Goal: Information Seeking & Learning: Learn about a topic

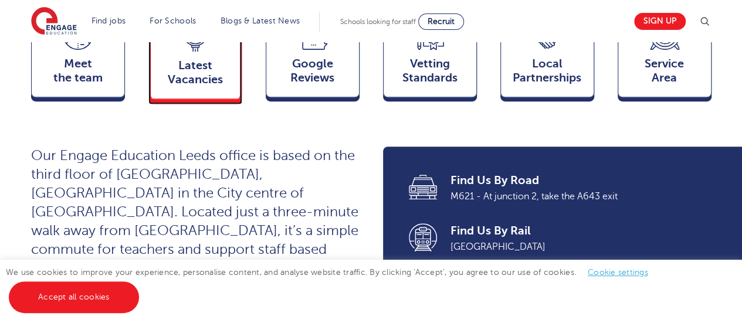
click at [184, 67] on div "Latest Vacancies Jobs" at bounding box center [195, 54] width 94 height 92
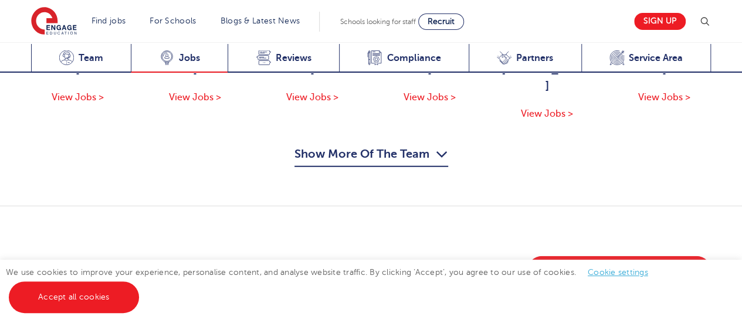
scroll to position [1632, 0]
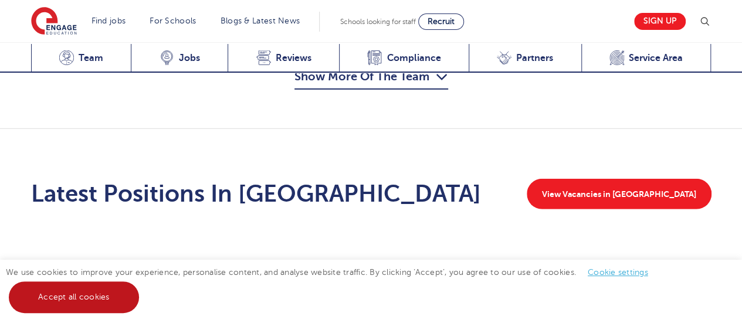
click at [69, 311] on link "Accept all cookies" at bounding box center [74, 298] width 130 height 32
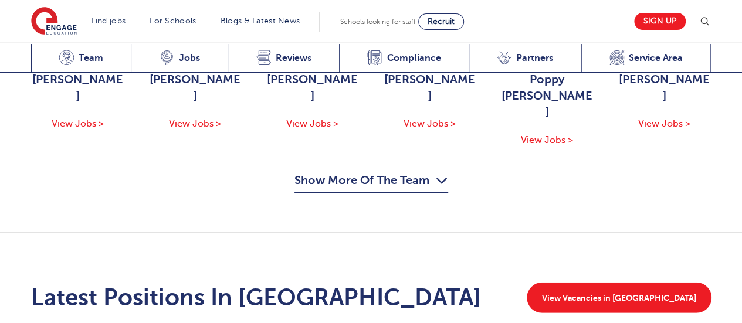
scroll to position [1529, 0]
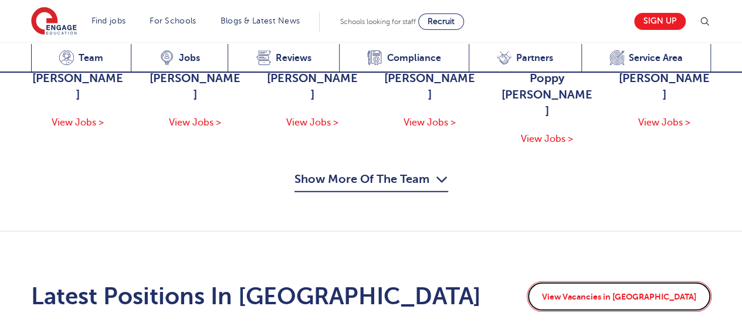
click at [634, 282] on link "View Vacancies in Leeds" at bounding box center [619, 297] width 185 height 31
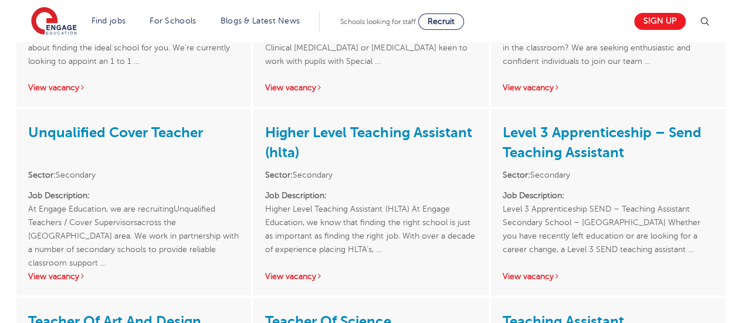
scroll to position [1926, 0]
click at [43, 273] on link "View vacancy" at bounding box center [56, 277] width 57 height 9
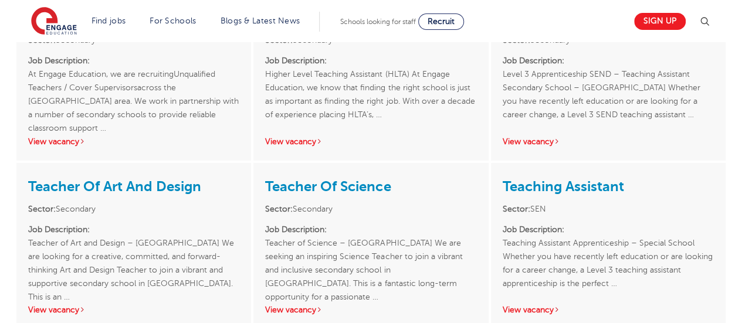
scroll to position [2095, 0]
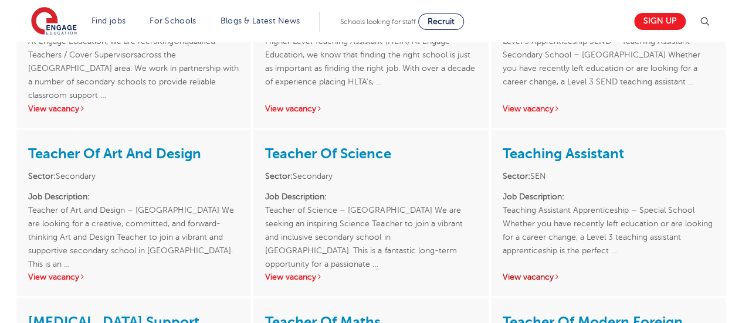
click at [540, 273] on link "View vacancy" at bounding box center [531, 277] width 57 height 9
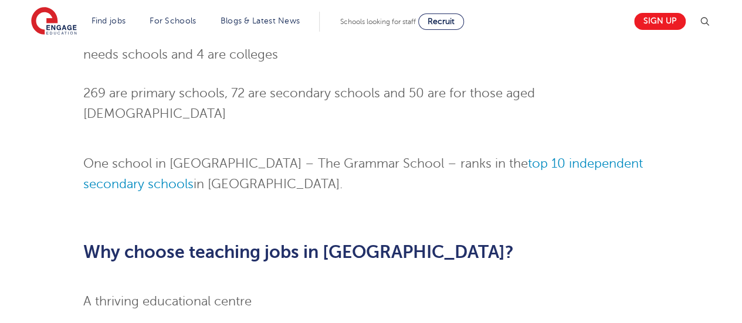
scroll to position [1024, 0]
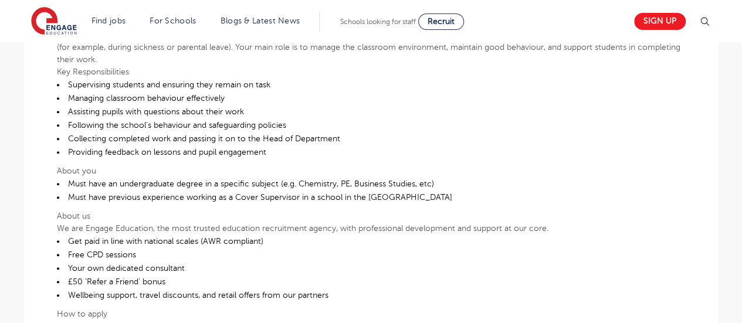
scroll to position [441, 0]
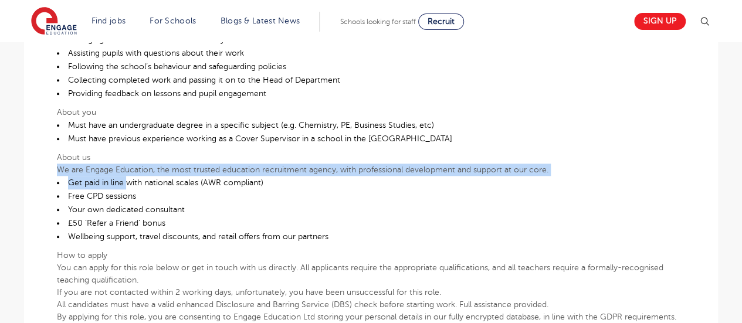
drag, startPoint x: 128, startPoint y: 185, endPoint x: 134, endPoint y: 148, distance: 36.8
click at [134, 148] on div "At Engage Education, we are recruiting Unqualified Teachers / Cover Supervisors…" at bounding box center [371, 110] width 628 height 425
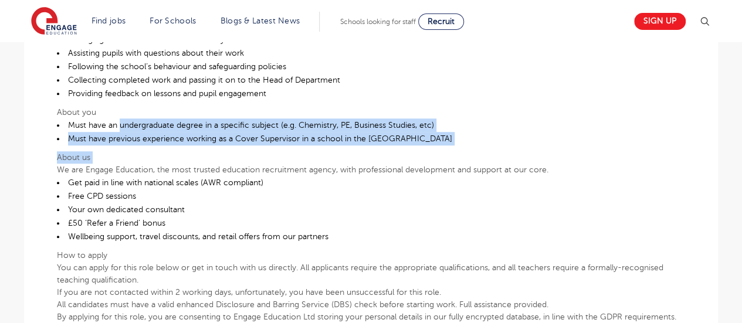
drag, startPoint x: 134, startPoint y: 148, endPoint x: 142, endPoint y: 121, distance: 28.2
click at [142, 121] on div "At Engage Education, we are recruiting Unqualified Teachers / Cover Supervisors…" at bounding box center [371, 110] width 628 height 425
click at [142, 121] on li "Must have an undergraduate degree in a specific subject (e.g. Chemistry, PE, Bu…" at bounding box center [371, 124] width 628 height 13
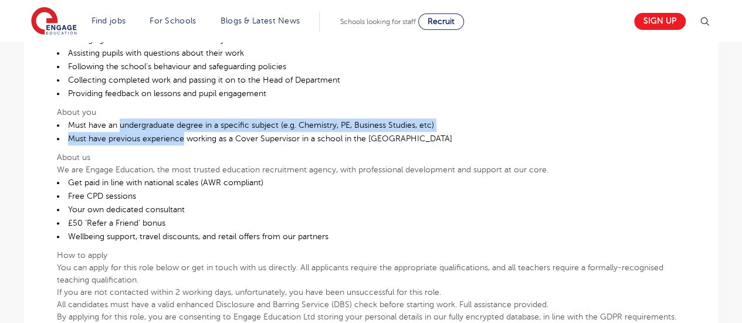
drag, startPoint x: 142, startPoint y: 121, endPoint x: 156, endPoint y: 144, distance: 26.4
click at [156, 144] on ul "Must have an undergraduate degree in a specific subject (e.g. Chemistry, PE, Bu…" at bounding box center [371, 131] width 628 height 27
click at [156, 144] on li "Must have previous experience working as a Cover Supervisor in a school in the …" at bounding box center [371, 138] width 628 height 13
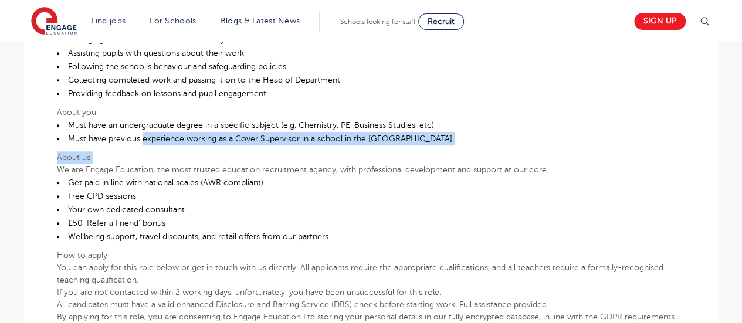
drag, startPoint x: 156, startPoint y: 144, endPoint x: 162, endPoint y: 153, distance: 10.6
click at [162, 153] on div "At Engage Education, we are recruiting Unqualified Teachers / Cover Supervisors…" at bounding box center [371, 110] width 628 height 425
click at [162, 153] on p "About us" at bounding box center [371, 157] width 628 height 12
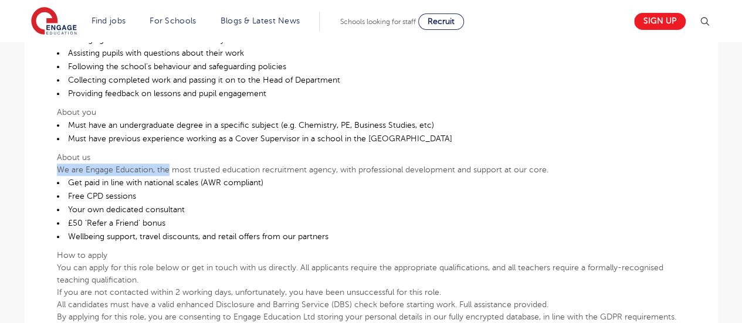
drag, startPoint x: 162, startPoint y: 153, endPoint x: 166, endPoint y: 167, distance: 15.2
click at [166, 167] on div "At Engage Education, we are recruiting Unqualified Teachers / Cover Supervisors…" at bounding box center [371, 110] width 628 height 425
click at [166, 167] on p "We are Engage Education, the most trusted education recruitment agency, with pr…" at bounding box center [371, 170] width 628 height 12
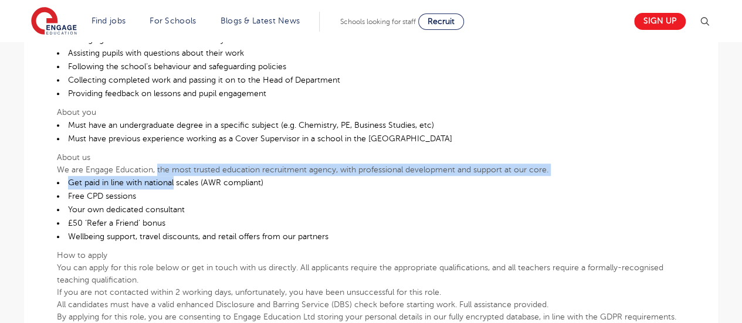
drag, startPoint x: 166, startPoint y: 167, endPoint x: 166, endPoint y: 183, distance: 15.8
click at [166, 183] on div "At Engage Education, we are recruiting Unqualified Teachers / Cover Supervisors…" at bounding box center [371, 110] width 628 height 425
click at [166, 183] on li "Get paid in line with national scales (AWR compliant)" at bounding box center [371, 182] width 628 height 13
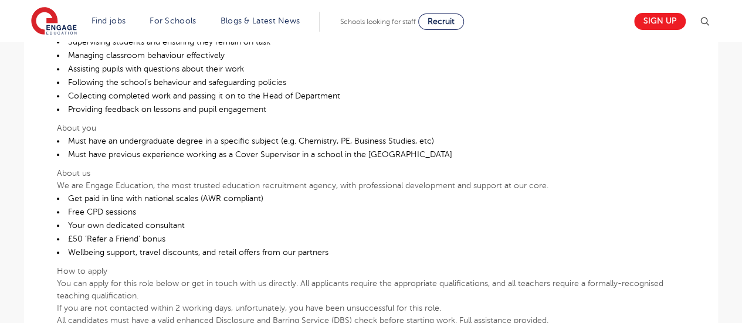
scroll to position [425, 0]
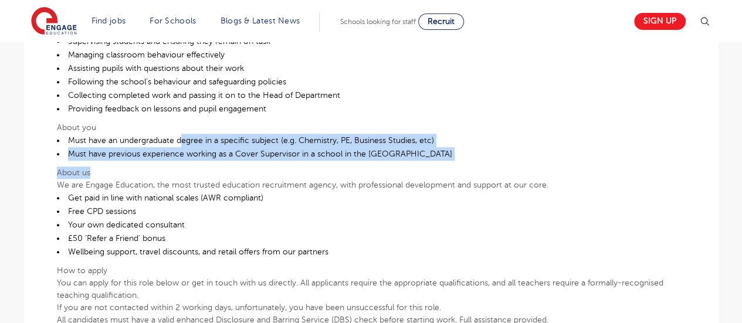
drag, startPoint x: 181, startPoint y: 140, endPoint x: 187, endPoint y: 178, distance: 38.0
click at [187, 178] on div "At Engage Education, we are recruiting Unqualified Teachers / Cover Supervisors…" at bounding box center [371, 125] width 628 height 425
click at [187, 179] on p "We are Engage Education, the most trusted education recruitment agency, with pr…" at bounding box center [371, 185] width 628 height 12
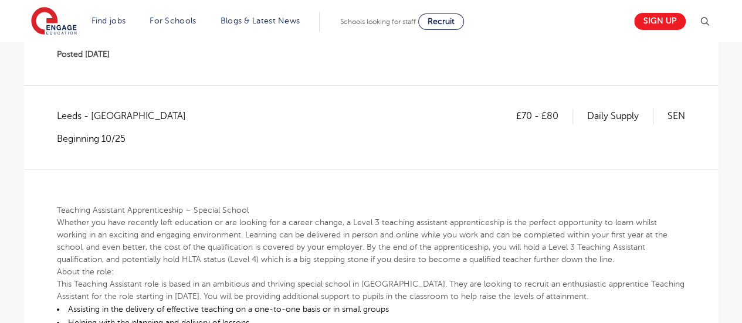
scroll to position [267, 0]
